Goal: Information Seeking & Learning: Learn about a topic

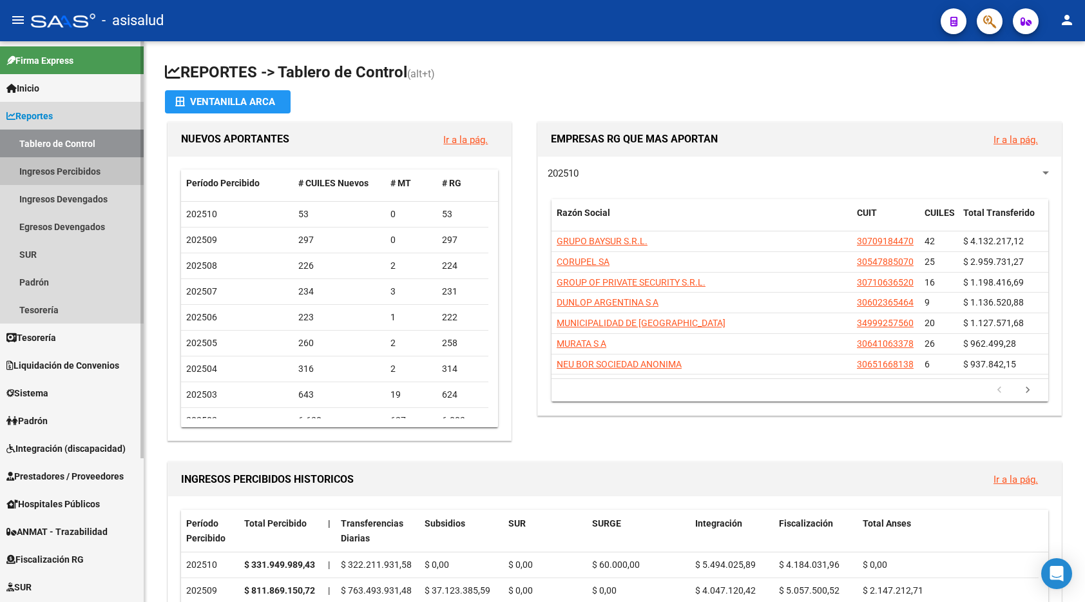
click at [83, 171] on link "Ingresos Percibidos" at bounding box center [72, 171] width 144 height 28
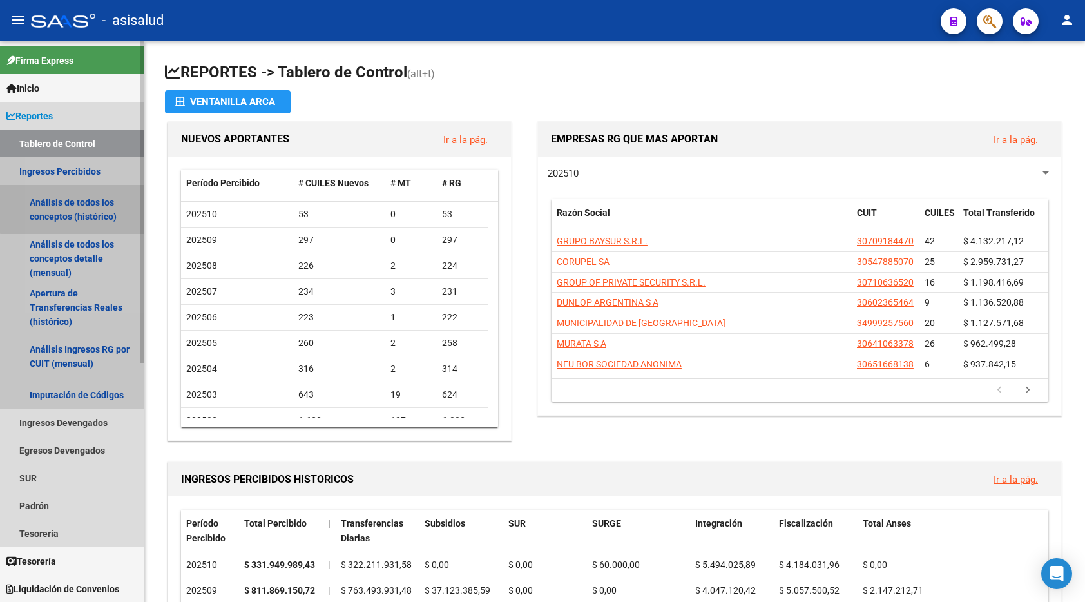
click at [81, 204] on link "Análisis de todos los conceptos (histórico)" at bounding box center [72, 209] width 144 height 49
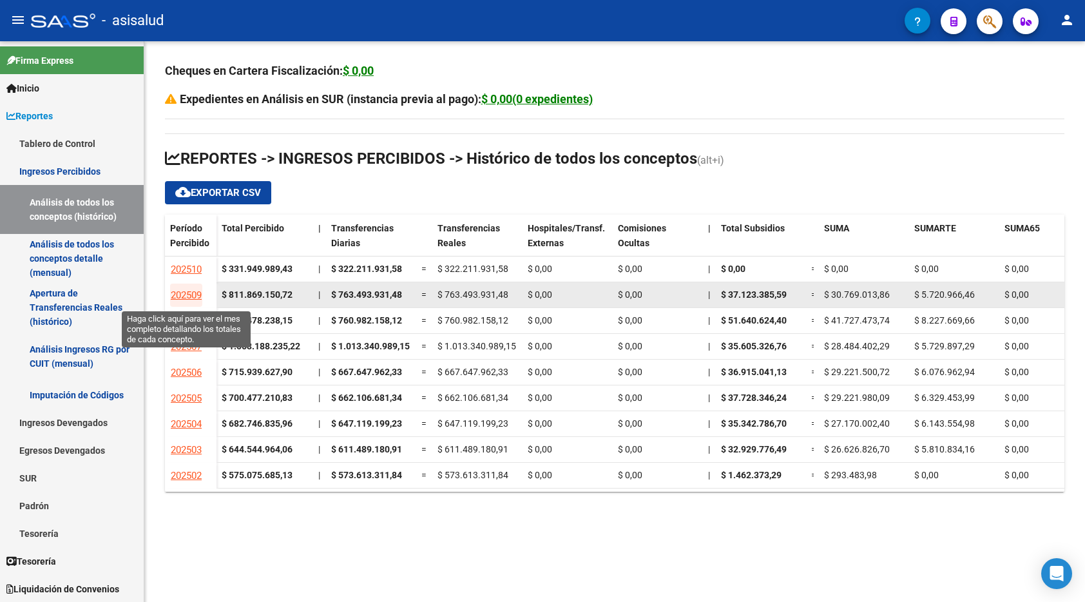
click at [187, 287] on link "202509" at bounding box center [186, 294] width 32 height 23
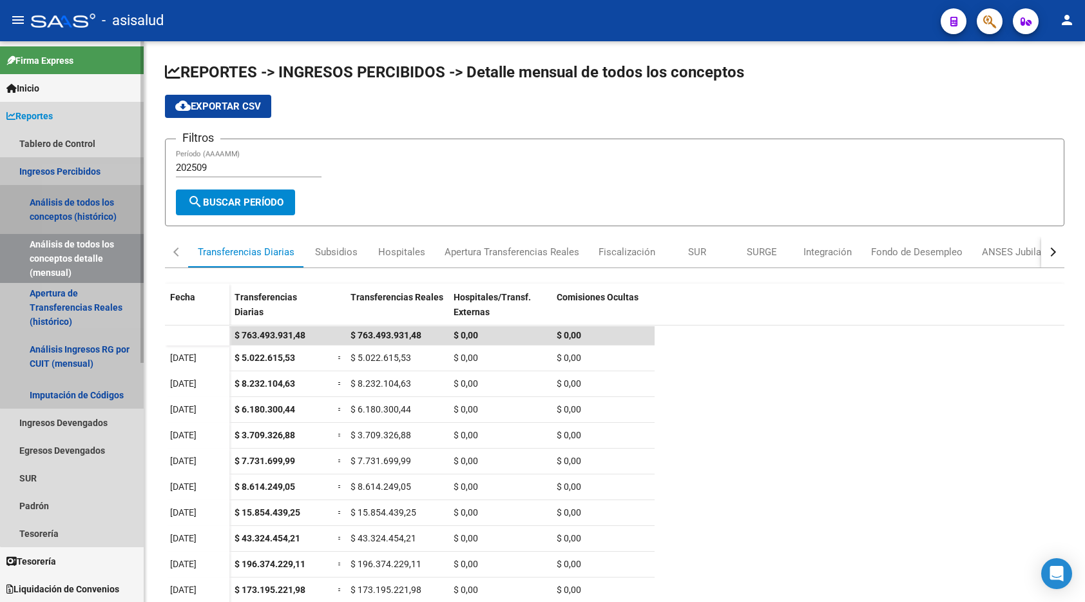
click at [92, 214] on link "Análisis de todos los conceptos (histórico)" at bounding box center [72, 209] width 144 height 49
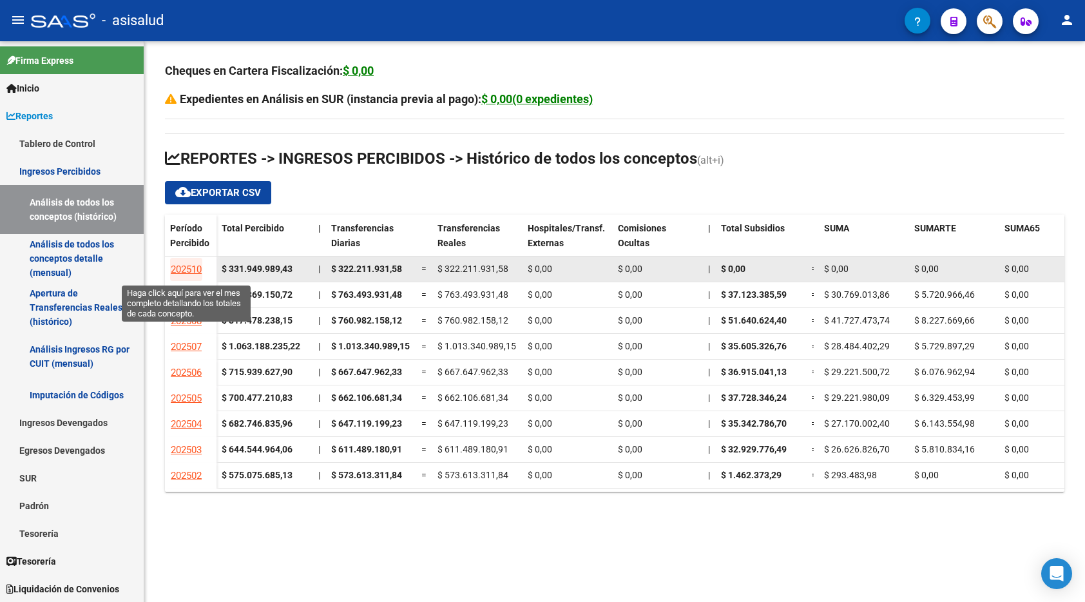
click at [196, 269] on span "202510" at bounding box center [186, 269] width 31 height 12
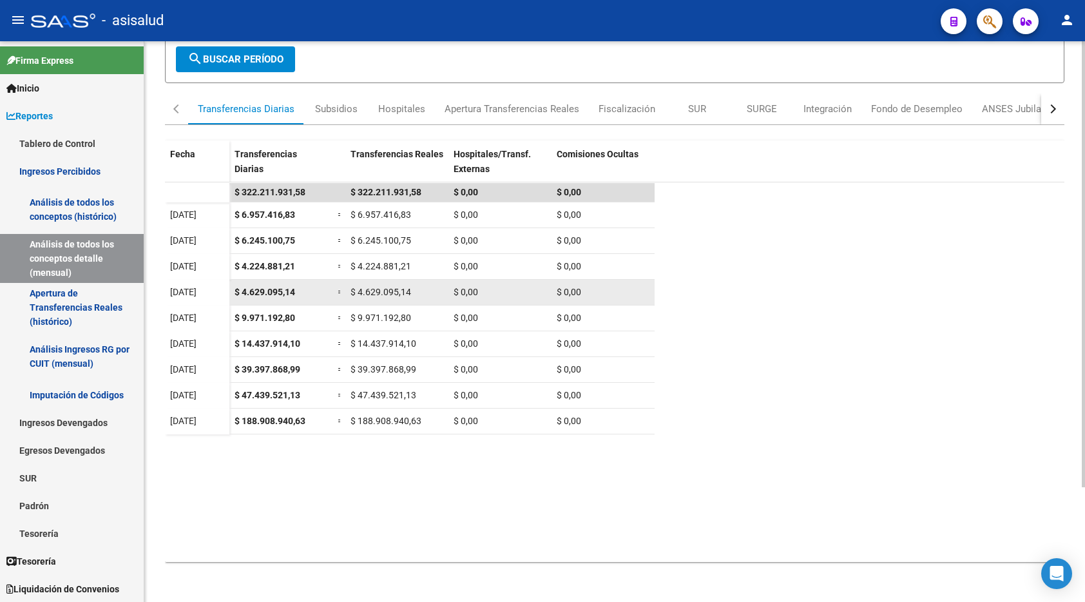
scroll to position [79, 0]
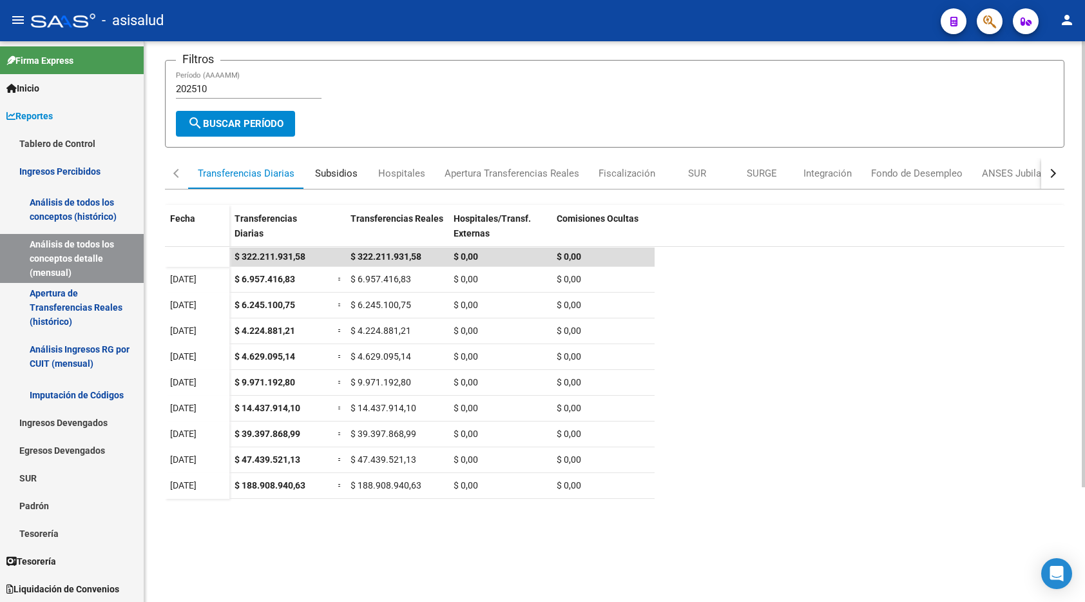
click at [344, 175] on div "Subsidios" at bounding box center [336, 173] width 43 height 14
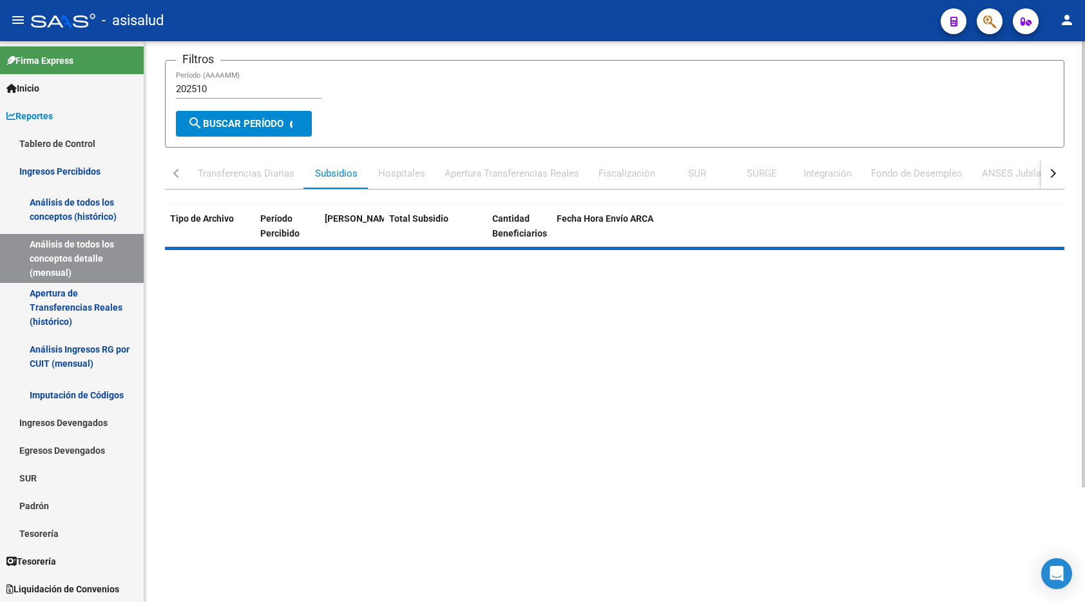
scroll to position [0, 0]
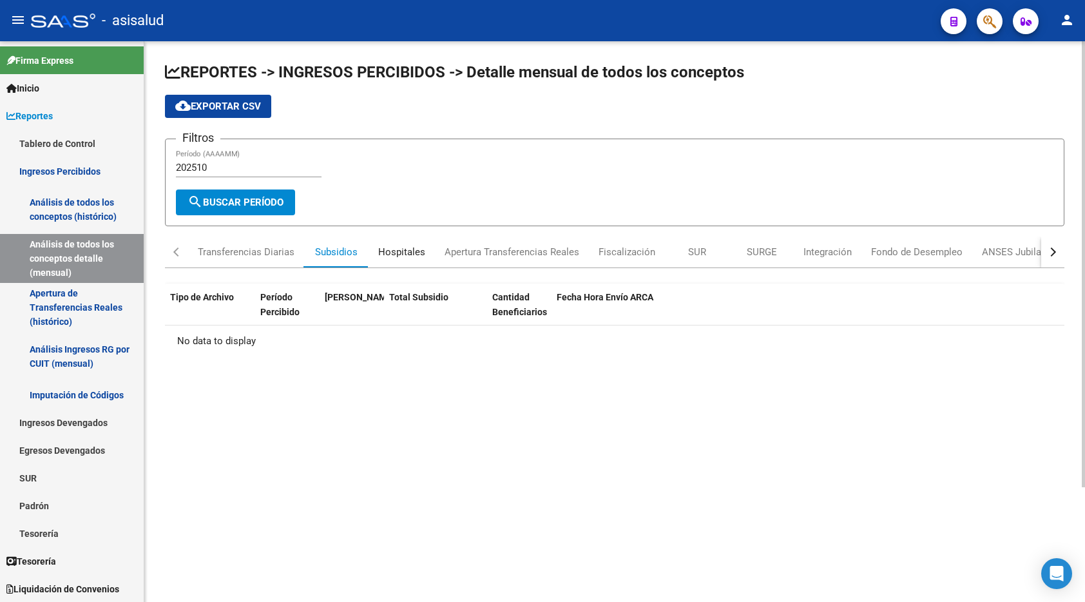
click at [403, 246] on div "Hospitales" at bounding box center [401, 252] width 47 height 14
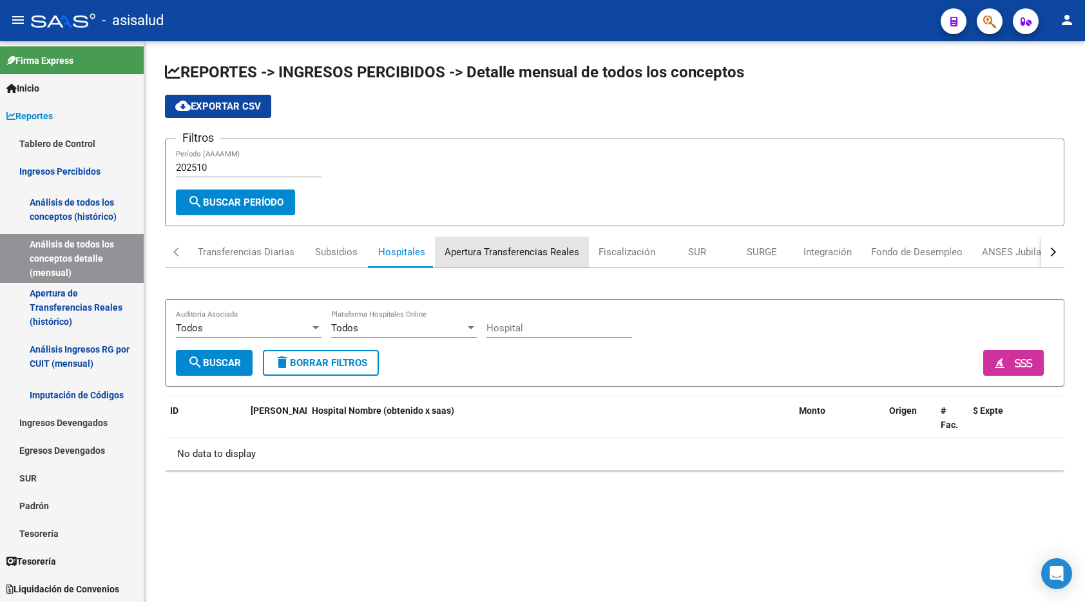
click at [475, 249] on div "Apertura Transferencias Reales" at bounding box center [511, 252] width 135 height 14
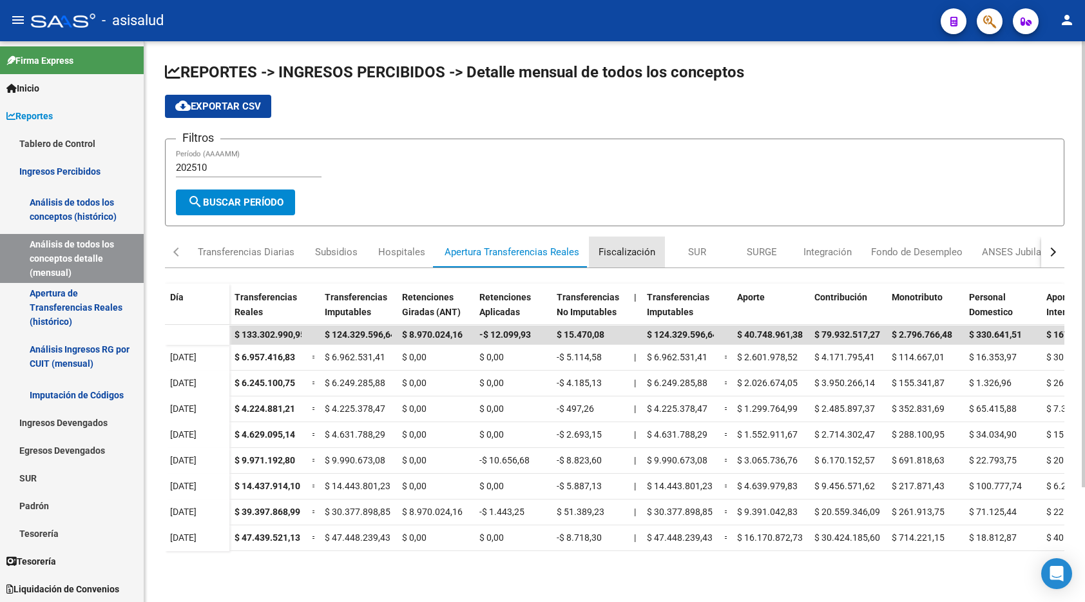
click at [640, 250] on div "Fiscalización" at bounding box center [626, 252] width 57 height 14
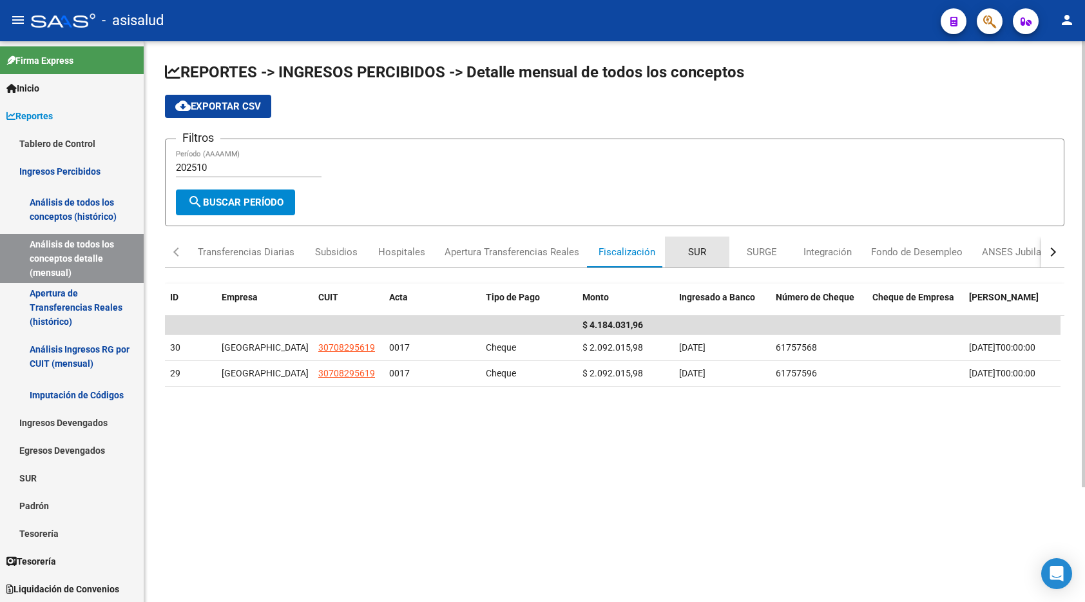
click at [689, 249] on div "SUR" at bounding box center [697, 252] width 18 height 14
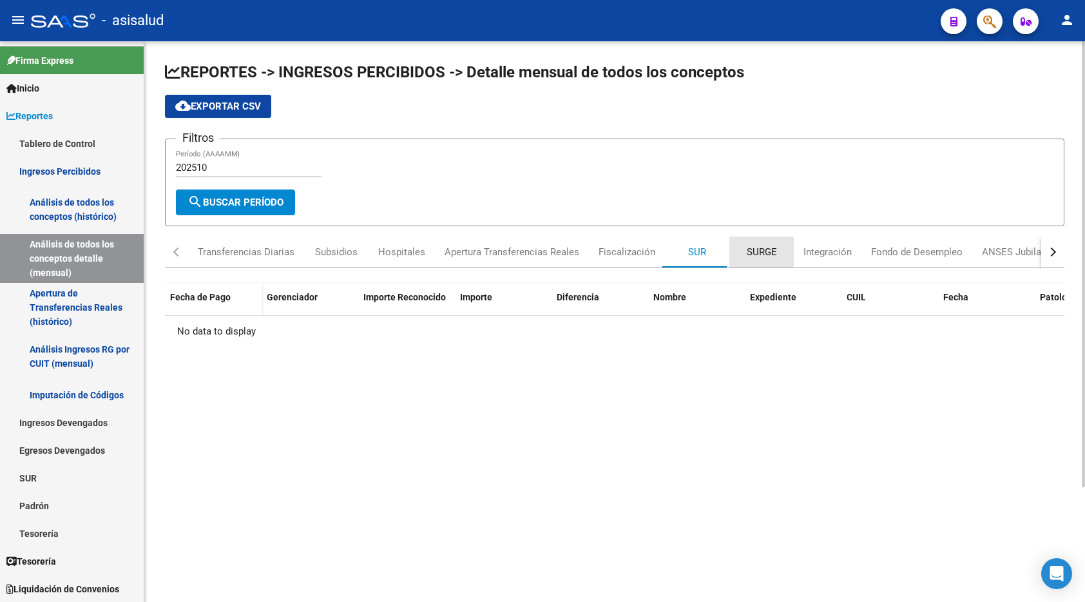
click at [774, 254] on div "SURGE" at bounding box center [761, 251] width 64 height 31
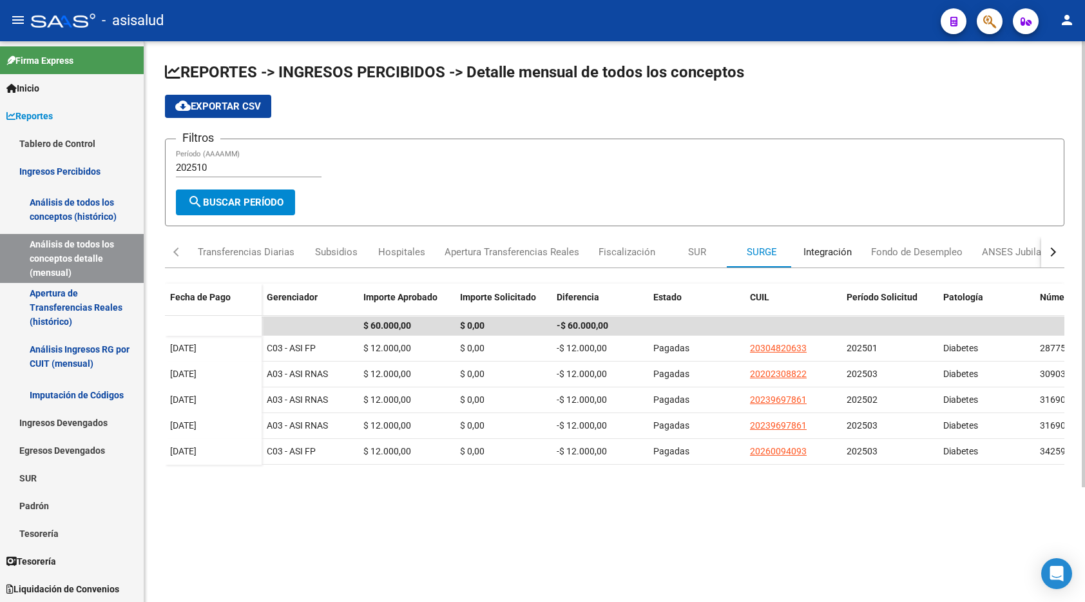
click at [835, 254] on div "Integración" at bounding box center [827, 252] width 48 height 14
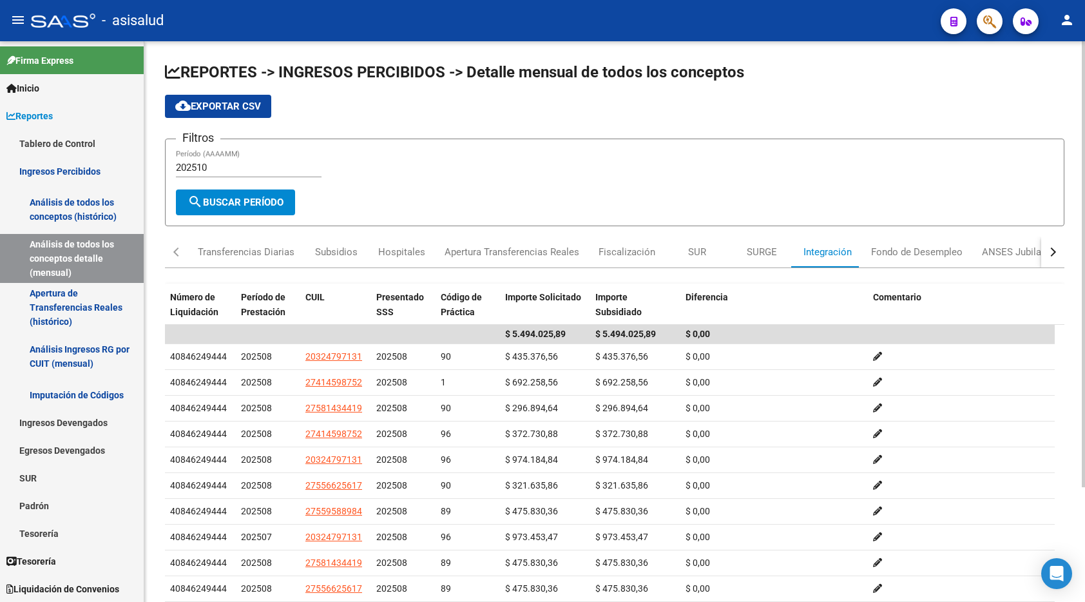
scroll to position [143, 0]
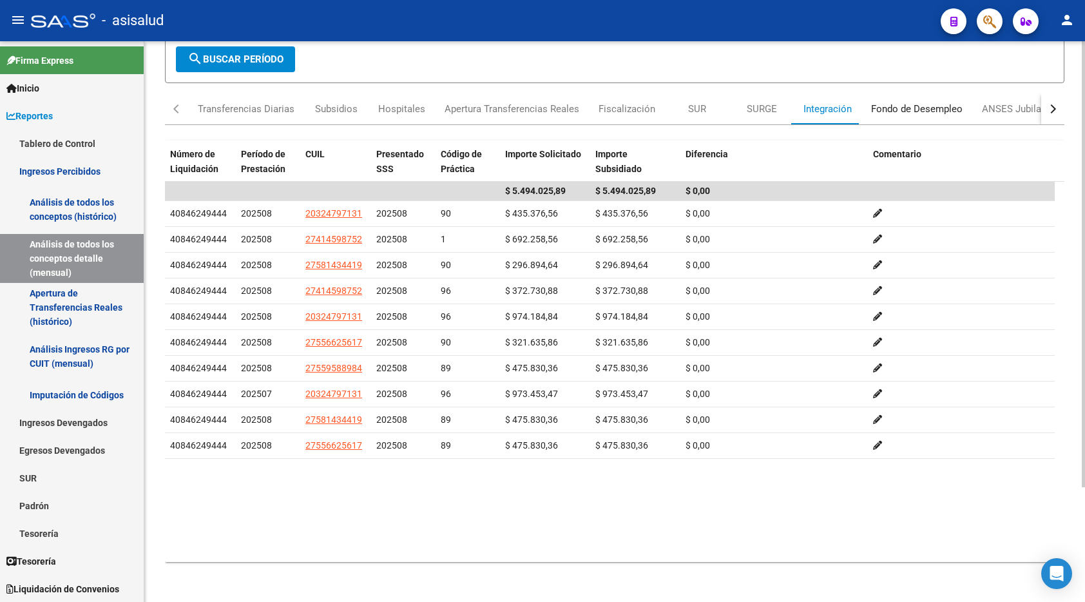
click at [891, 112] on div "Fondo de Desempleo" at bounding box center [916, 109] width 91 height 14
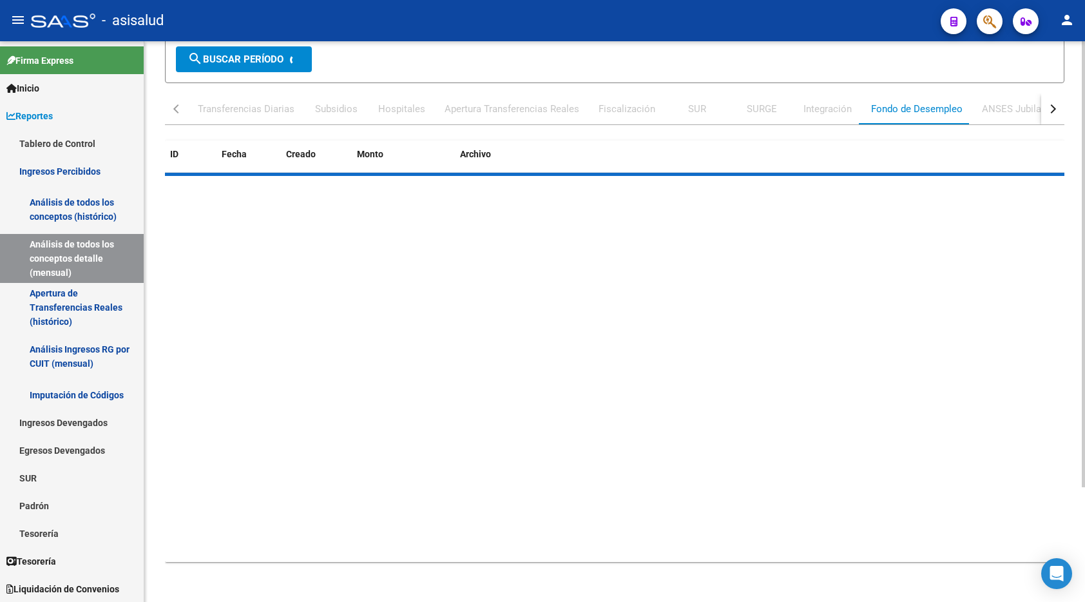
scroll to position [0, 0]
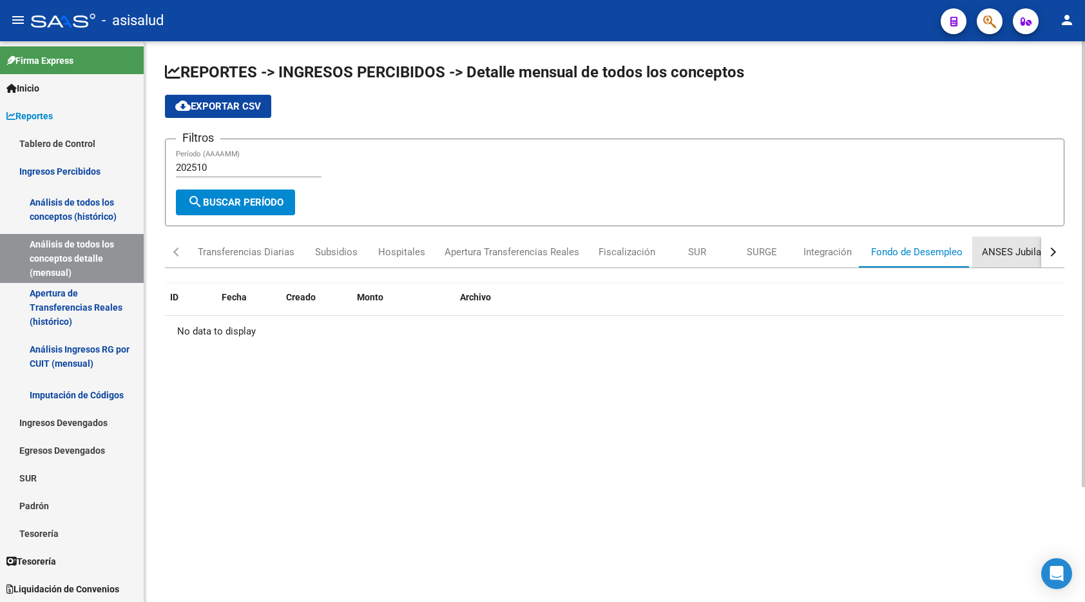
click at [991, 243] on div "ANSES Jubilados" at bounding box center [1019, 251] width 95 height 31
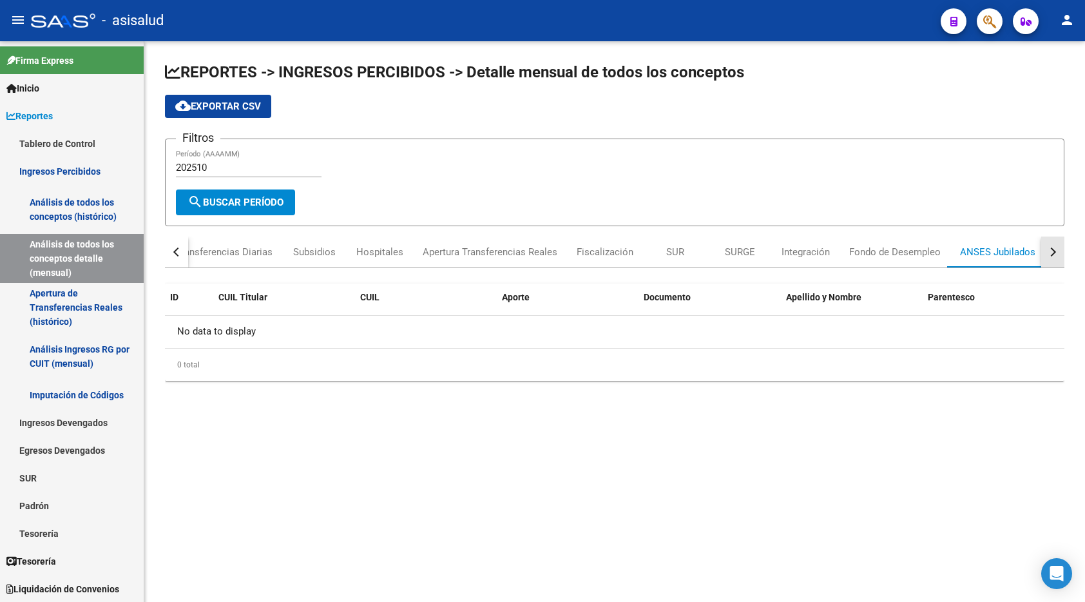
click at [1049, 251] on div "button" at bounding box center [1051, 251] width 9 height 9
click at [1007, 250] on div "Otros ingresos" at bounding box center [1005, 252] width 64 height 14
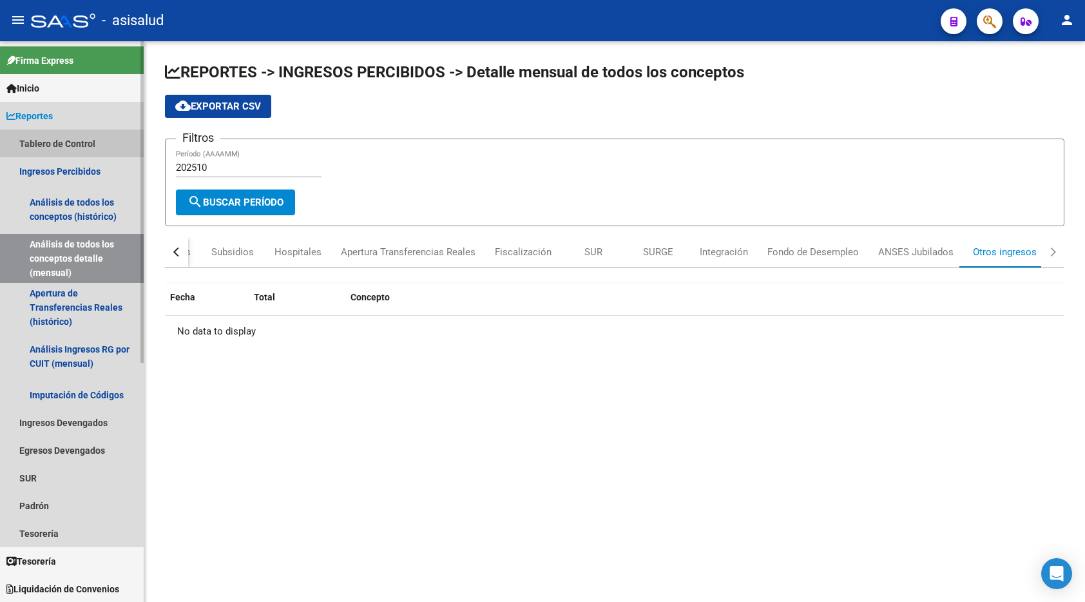
click at [64, 147] on link "Tablero de Control" at bounding box center [72, 143] width 144 height 28
